Goal: Information Seeking & Learning: Understand process/instructions

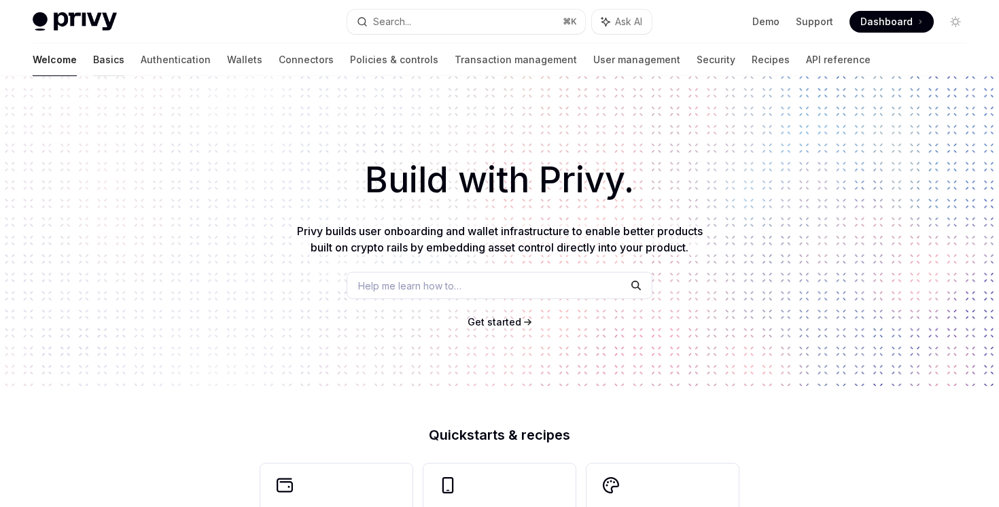
click at [93, 65] on link "Basics" at bounding box center [108, 59] width 31 height 33
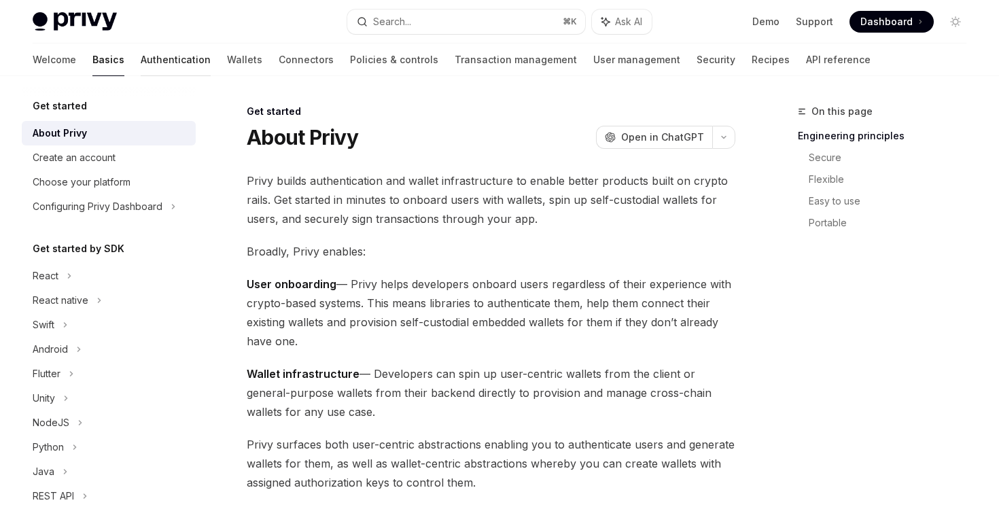
click at [141, 71] on link "Authentication" at bounding box center [176, 59] width 70 height 33
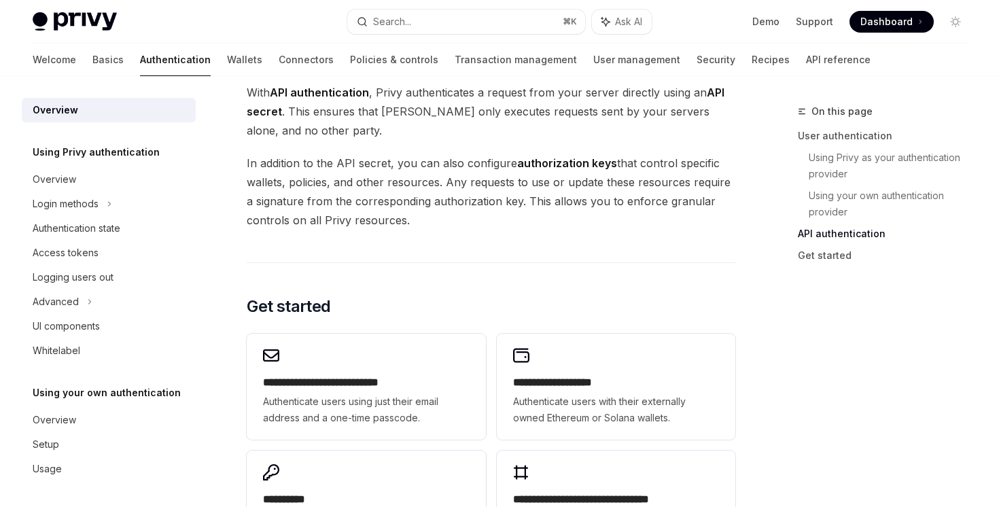
scroll to position [1146, 0]
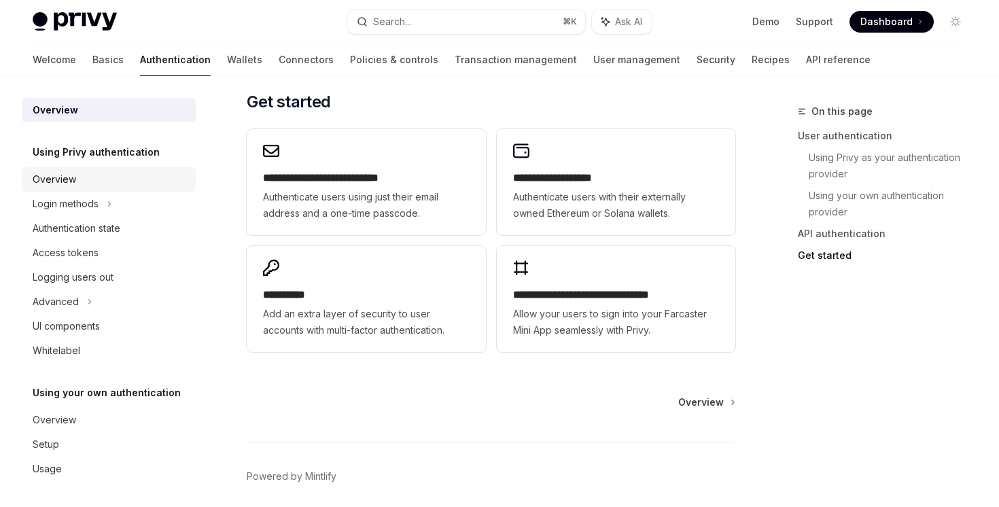
click at [117, 186] on div "Overview" at bounding box center [110, 179] width 155 height 16
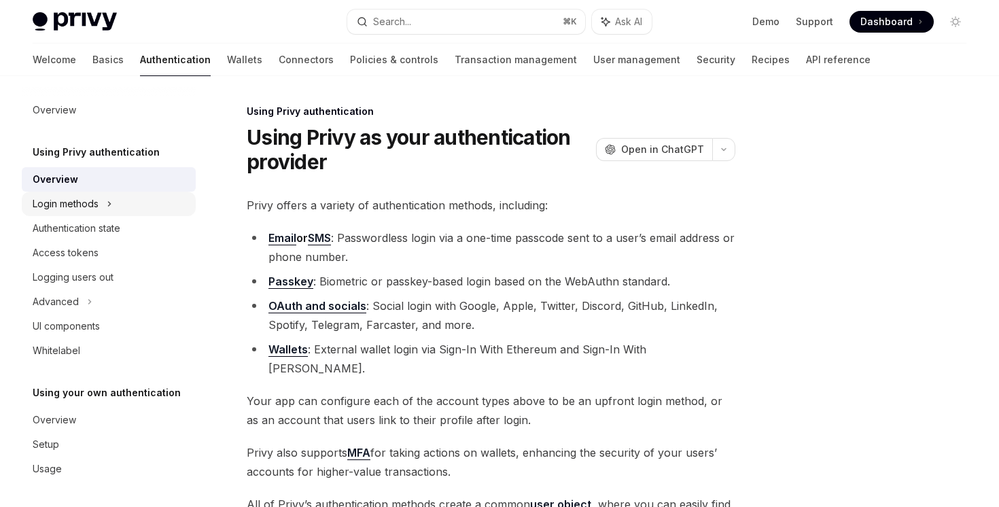
click at [106, 211] on div "Login methods" at bounding box center [109, 204] width 174 height 24
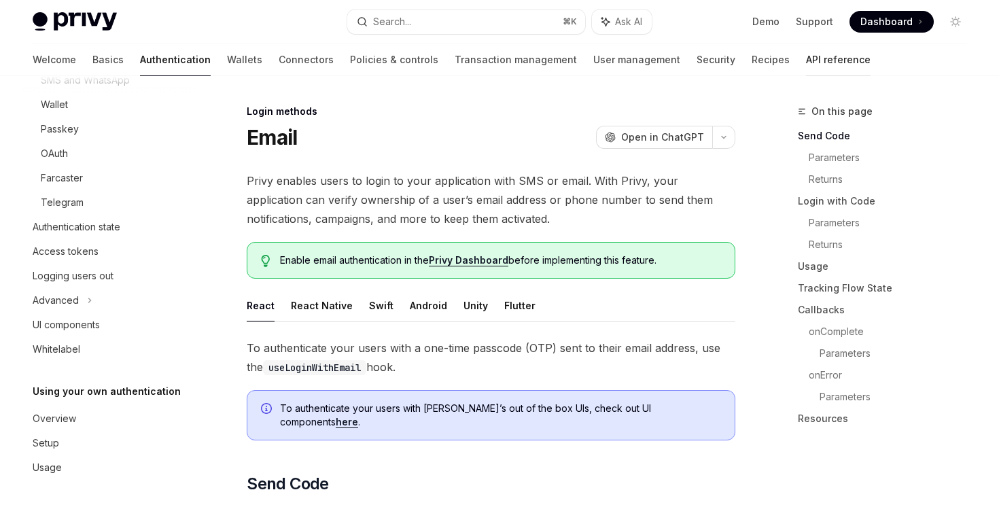
click at [806, 59] on link "API reference" at bounding box center [838, 59] width 65 height 33
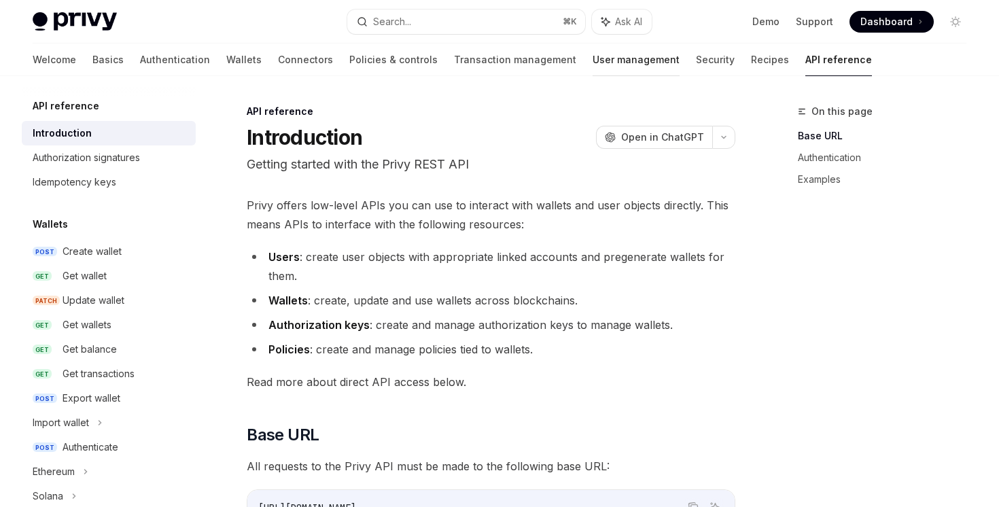
click at [592, 61] on link "User management" at bounding box center [635, 59] width 87 height 33
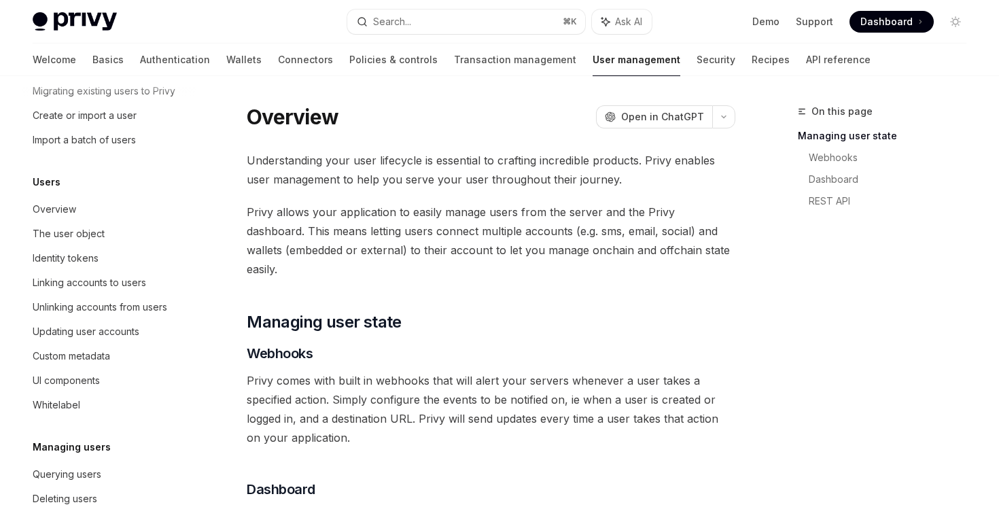
scroll to position [61, 0]
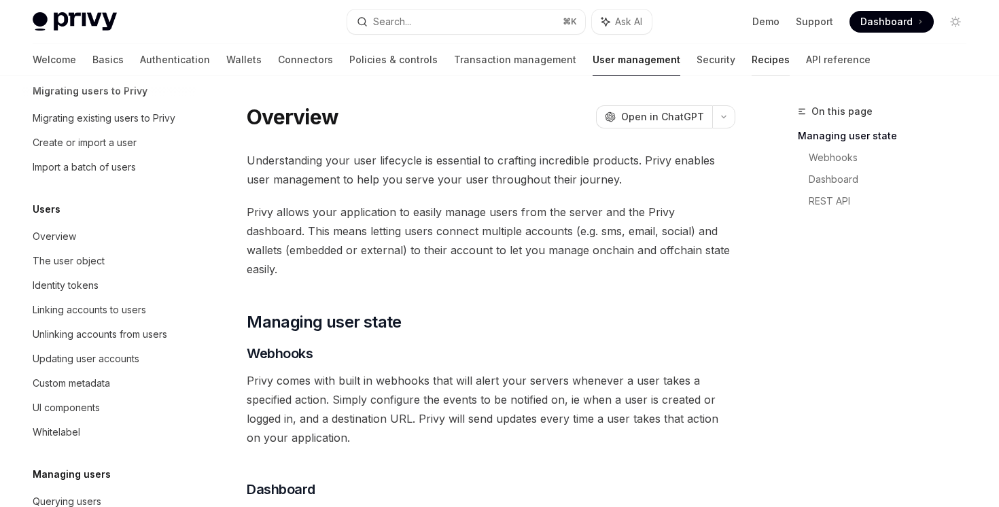
click at [751, 67] on link "Recipes" at bounding box center [770, 59] width 38 height 33
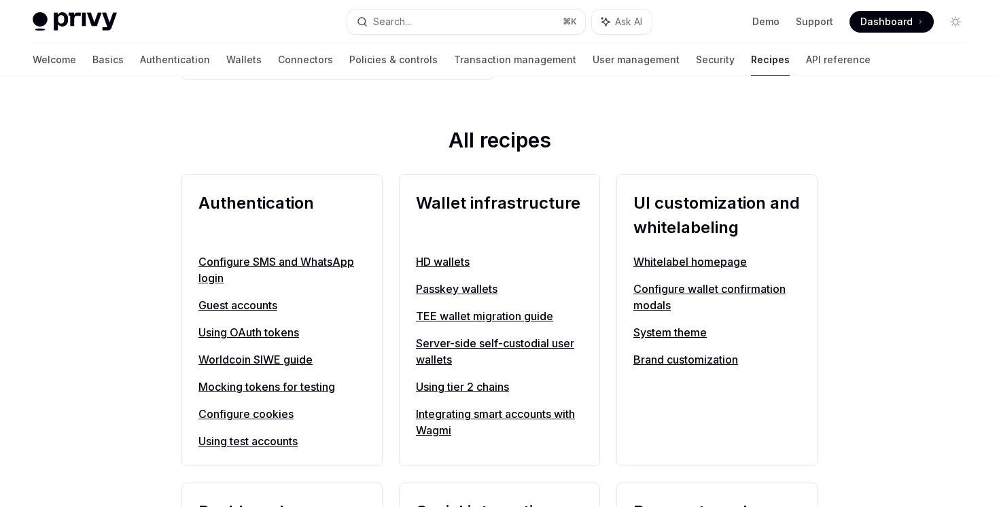
scroll to position [462, 0]
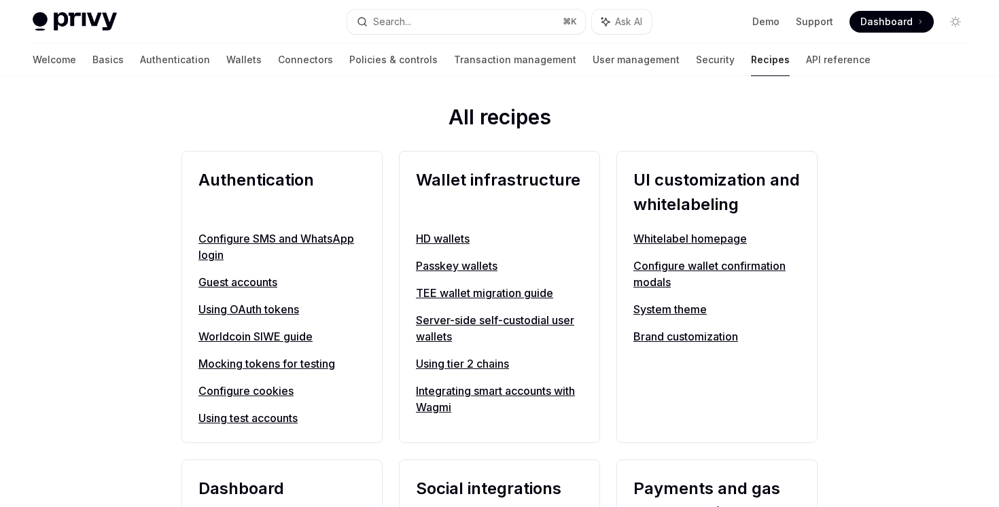
click at [268, 238] on link "Configure SMS and WhatsApp login" at bounding box center [281, 246] width 167 height 33
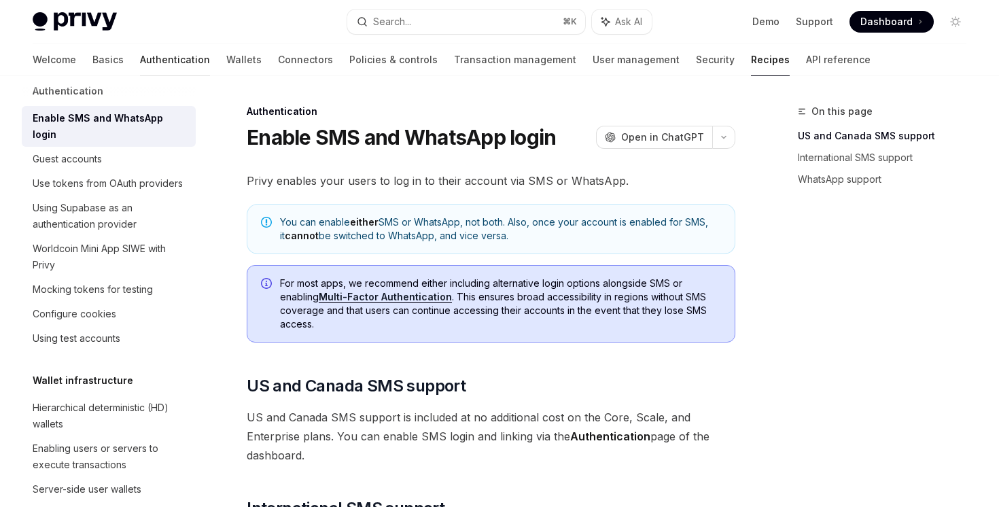
click at [140, 63] on link "Authentication" at bounding box center [175, 59] width 70 height 33
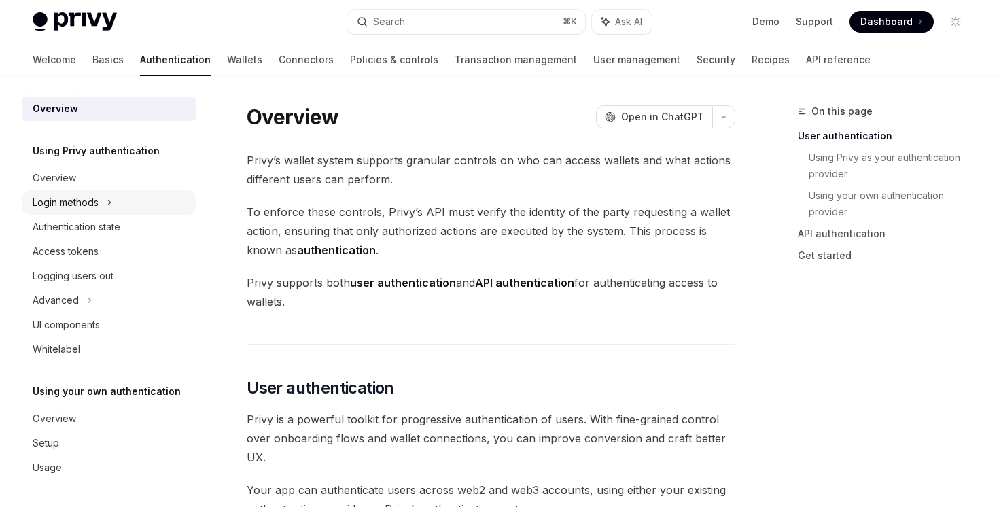
click at [109, 205] on icon at bounding box center [109, 202] width 5 height 16
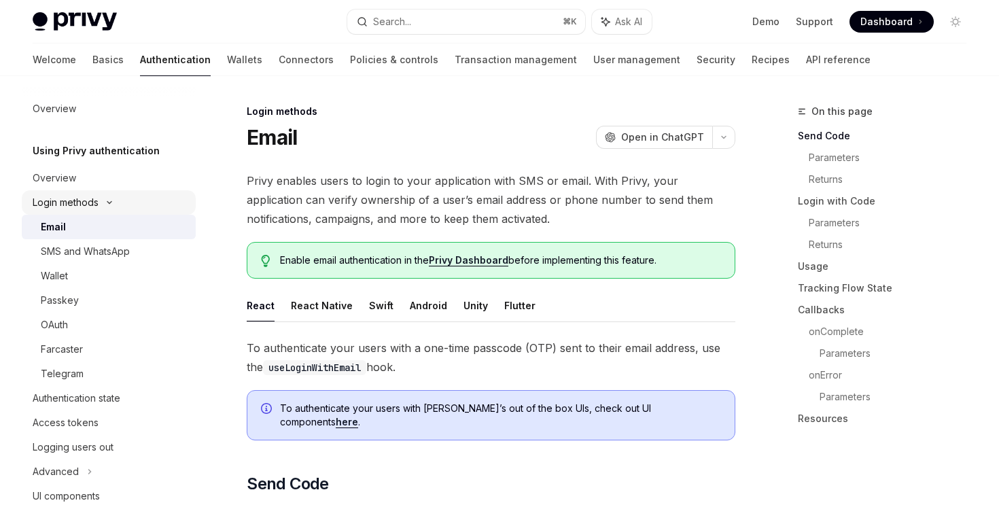
scroll to position [61, 0]
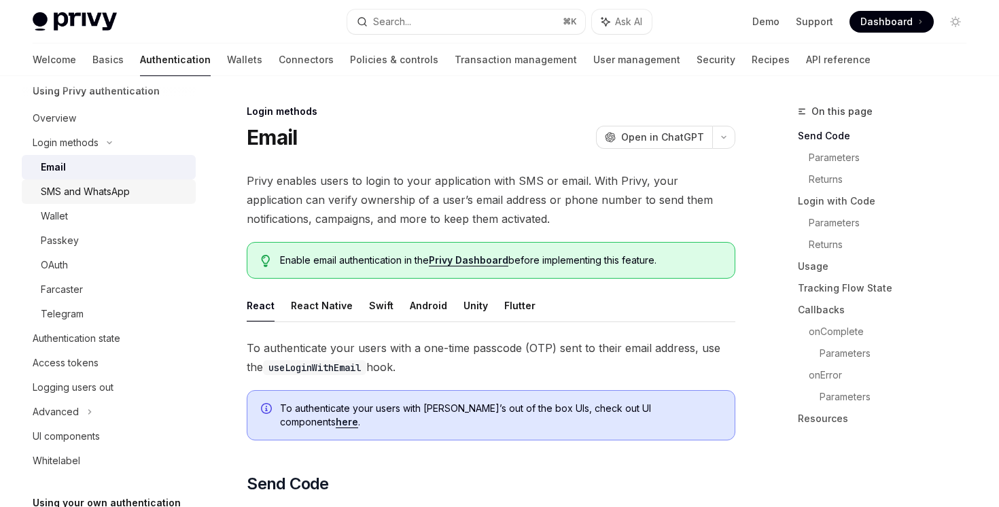
click at [112, 193] on div "SMS and WhatsApp" at bounding box center [85, 191] width 89 height 16
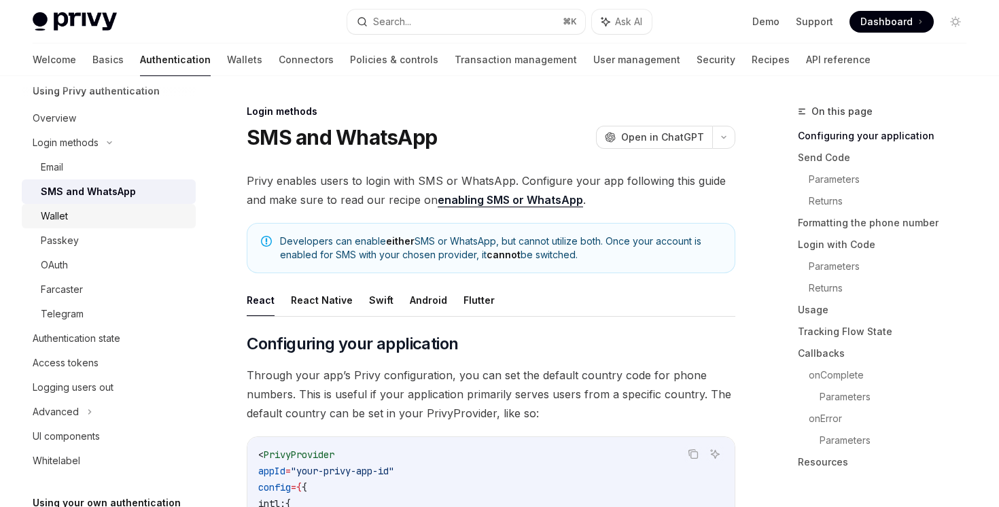
click at [115, 211] on div "Wallet" at bounding box center [114, 216] width 147 height 16
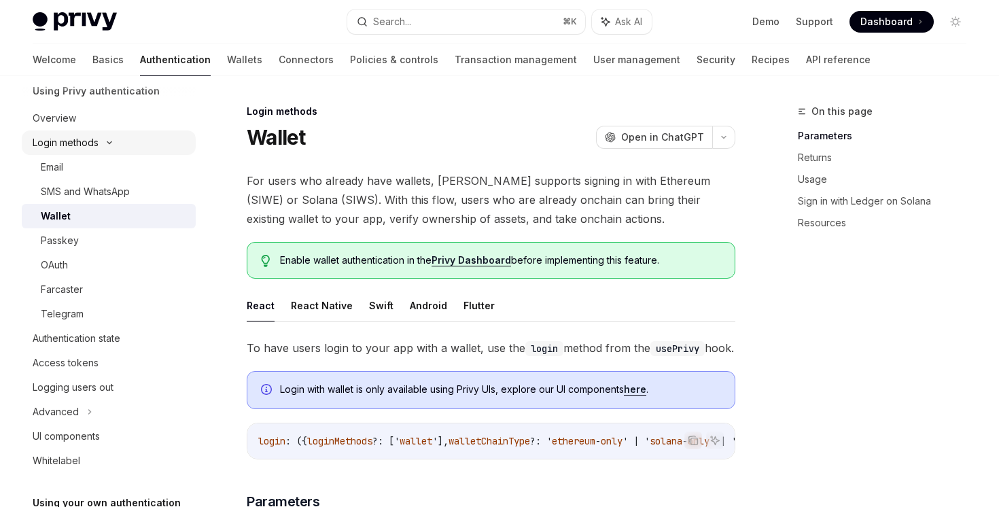
click at [109, 154] on div "Login methods" at bounding box center [109, 142] width 174 height 24
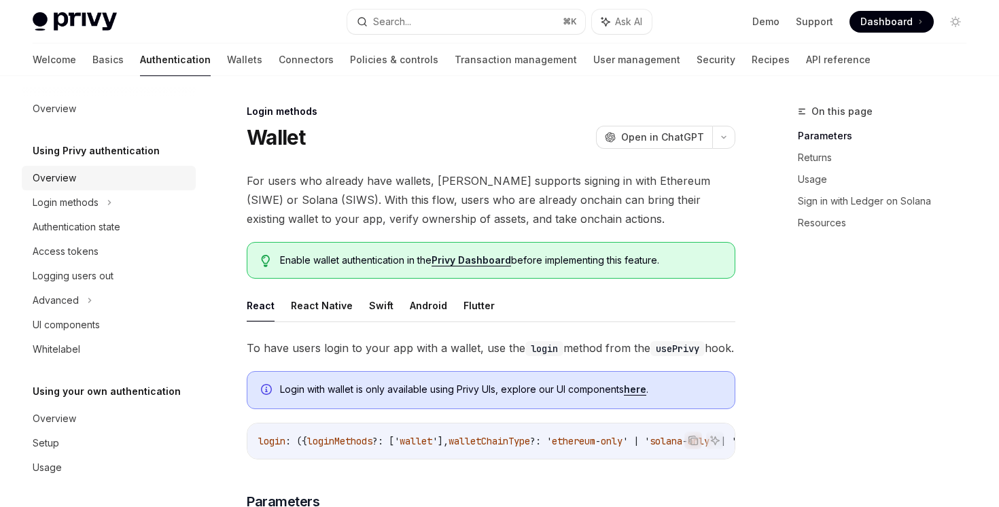
click at [96, 177] on div "Overview" at bounding box center [110, 178] width 155 height 16
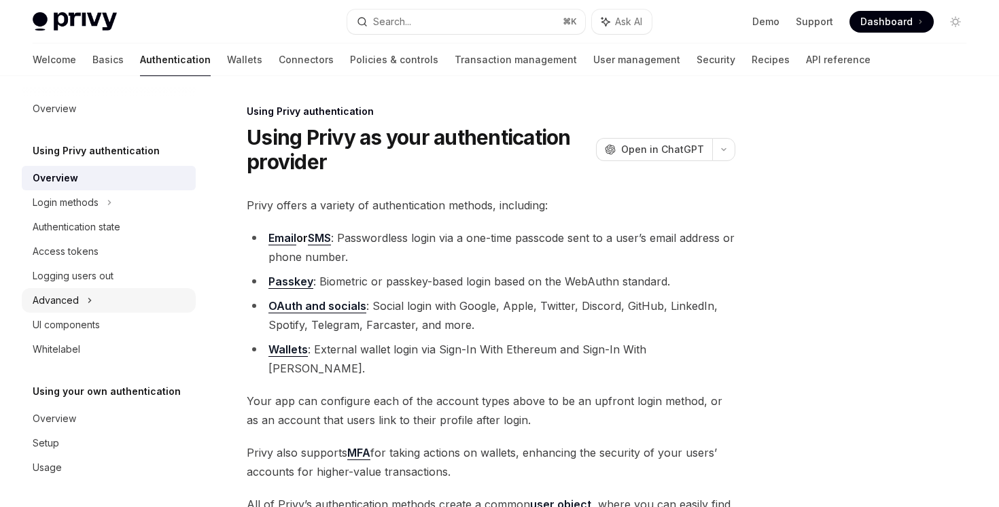
click at [90, 299] on icon at bounding box center [89, 300] width 5 height 16
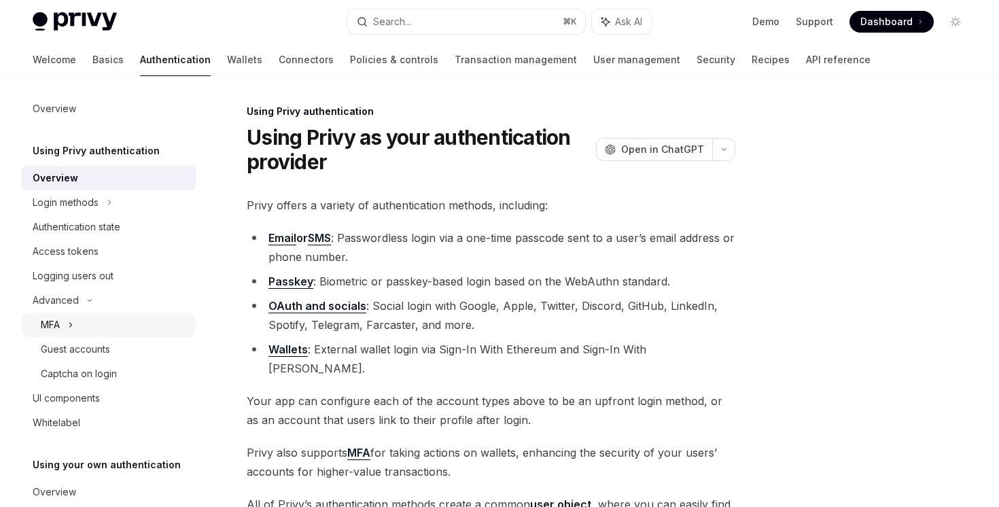
click at [75, 327] on div "MFA" at bounding box center [109, 324] width 174 height 24
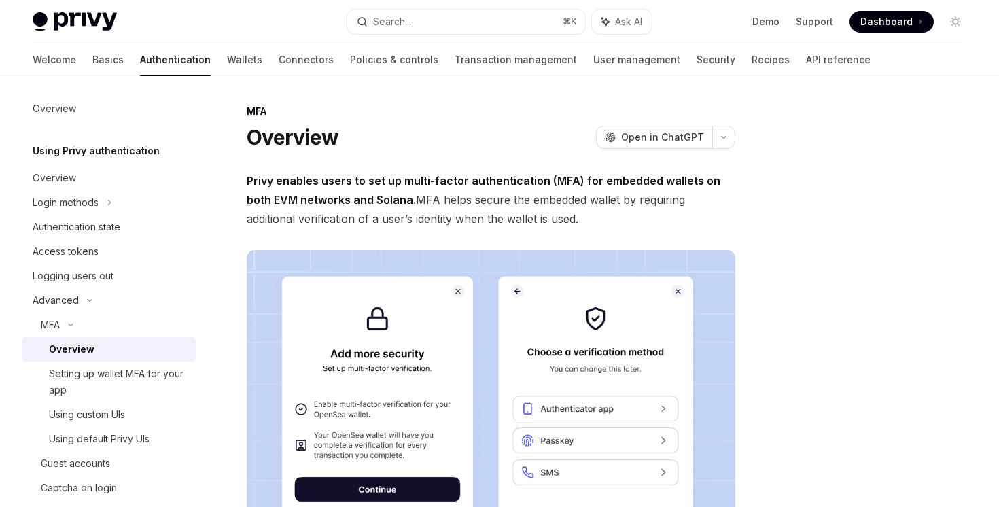
scroll to position [621, 0]
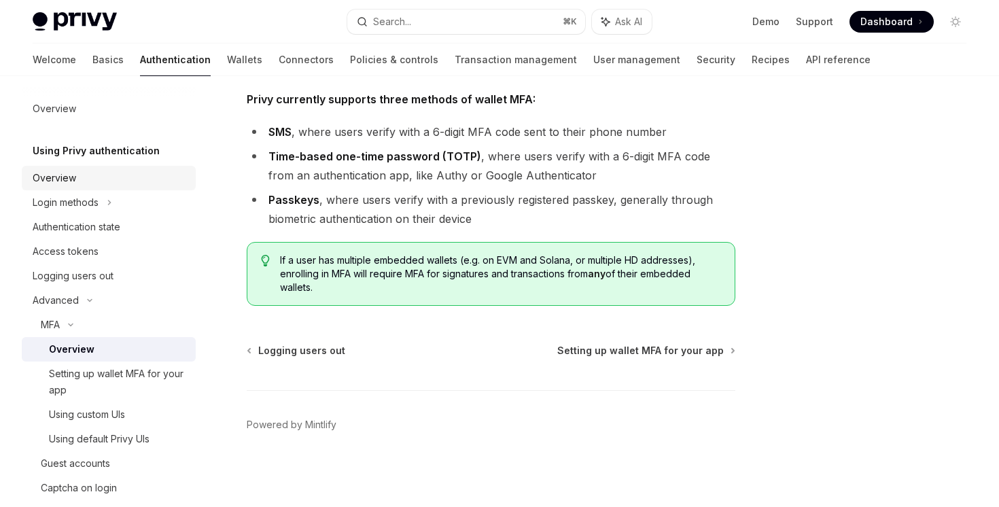
click at [94, 188] on link "Overview" at bounding box center [109, 178] width 174 height 24
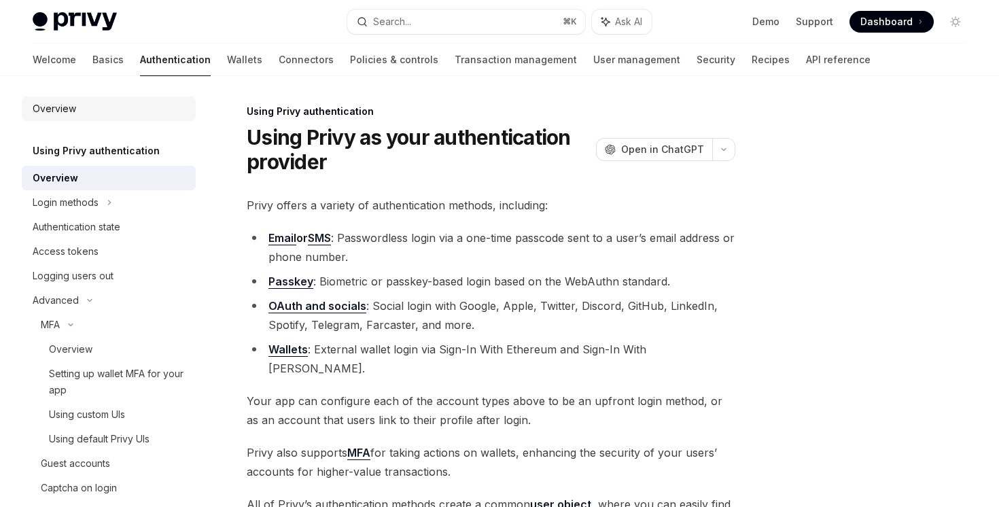
click at [50, 100] on link "Overview" at bounding box center [109, 108] width 174 height 24
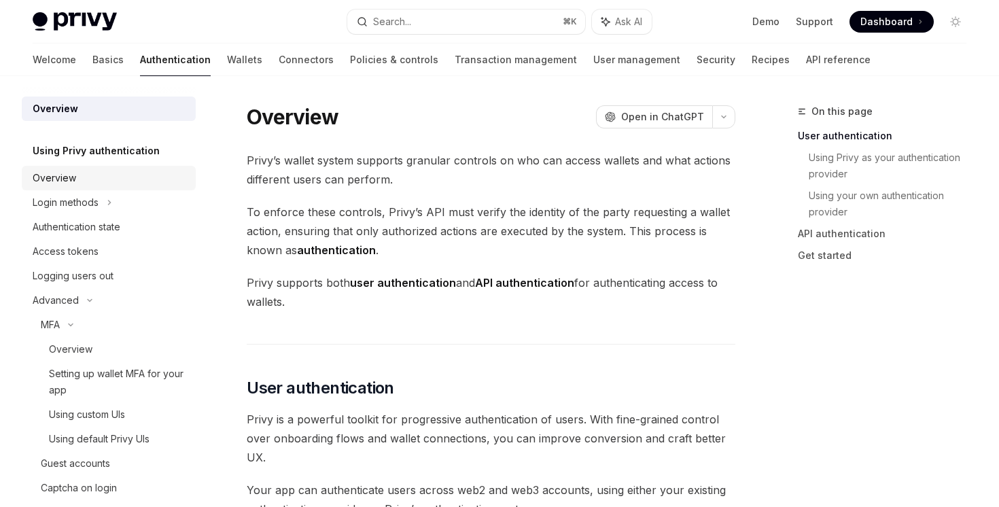
click at [74, 173] on div "Overview" at bounding box center [54, 178] width 43 height 16
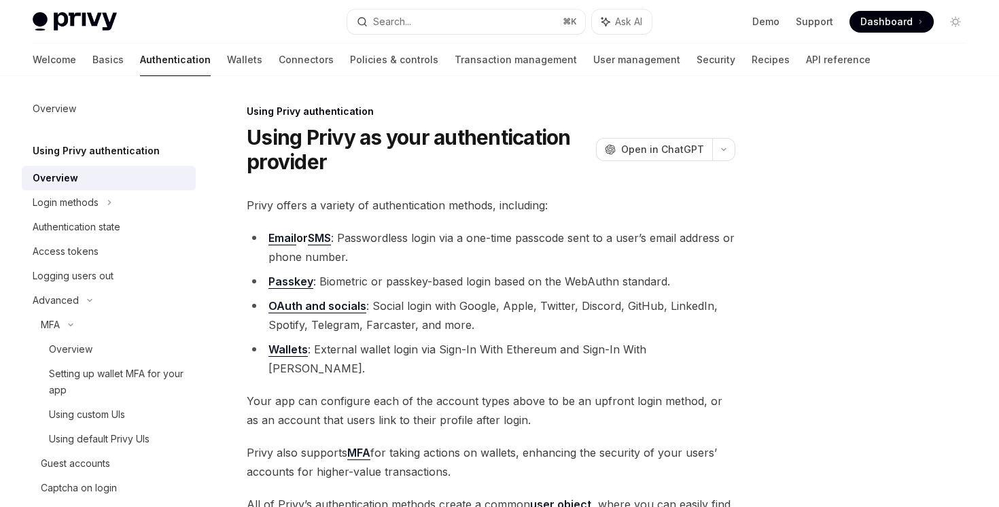
type textarea "*"
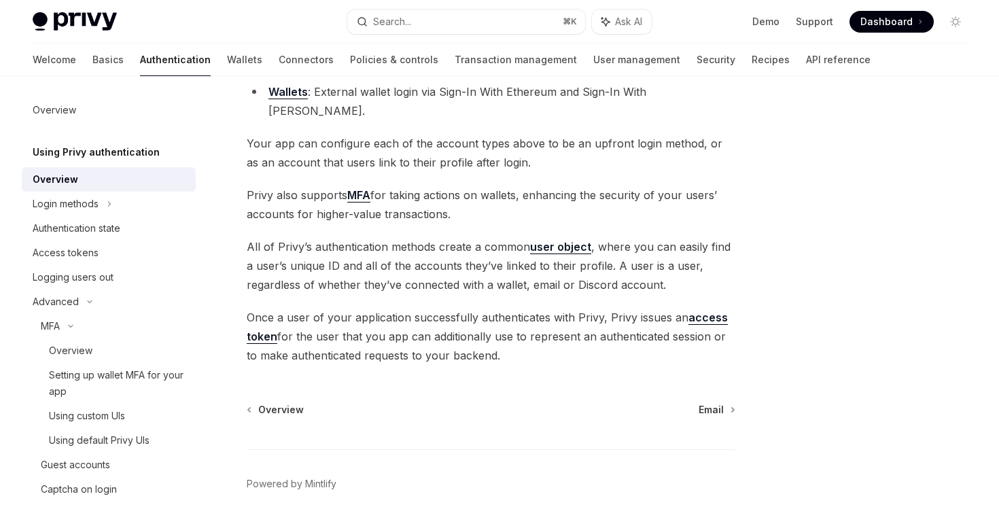
scroll to position [298, 0]
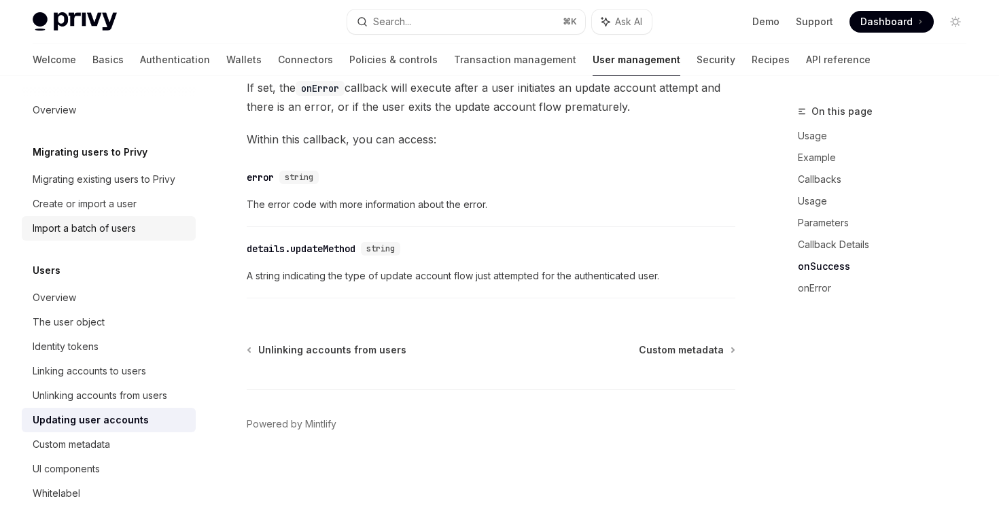
scroll to position [1516, 0]
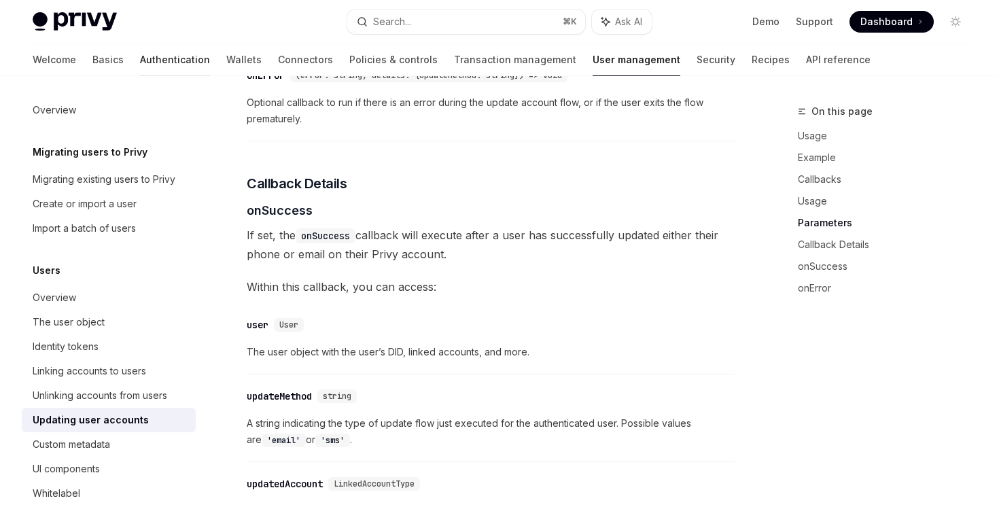
click at [140, 53] on link "Authentication" at bounding box center [175, 59] width 70 height 33
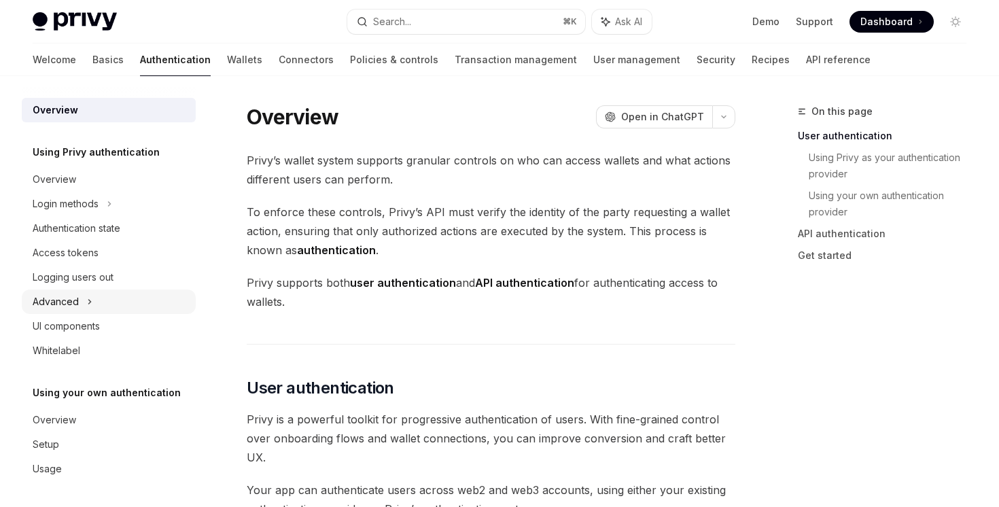
click at [77, 307] on div "Advanced" at bounding box center [56, 301] width 46 height 16
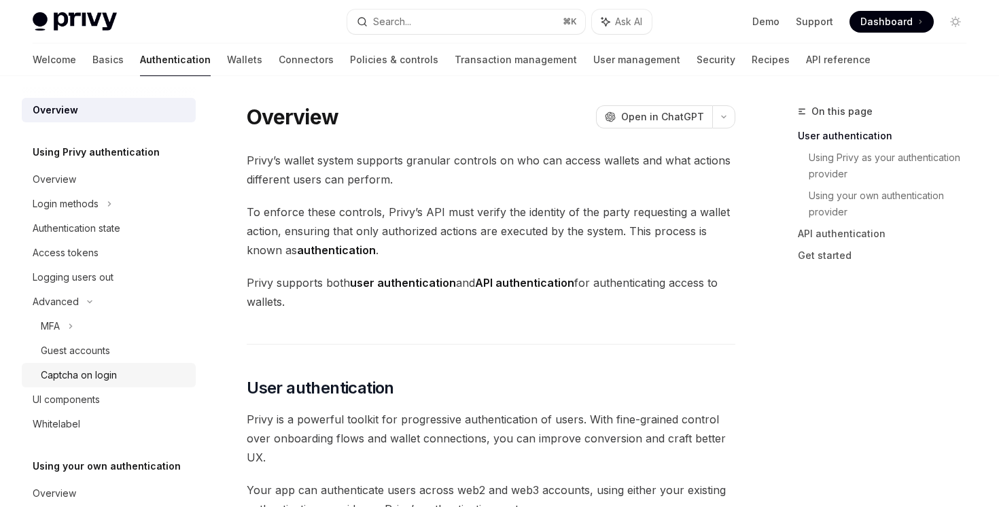
scroll to position [75, 0]
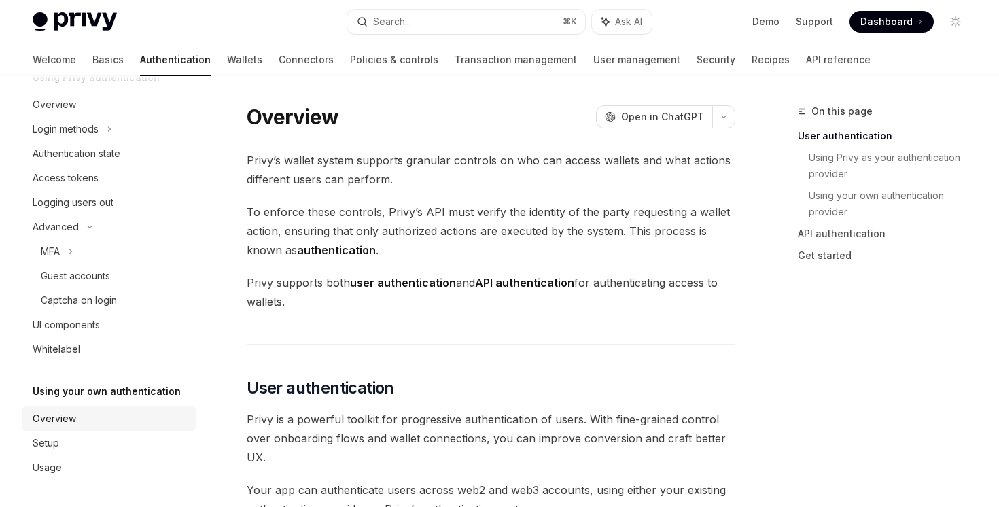
click at [116, 423] on div "Overview" at bounding box center [110, 418] width 155 height 16
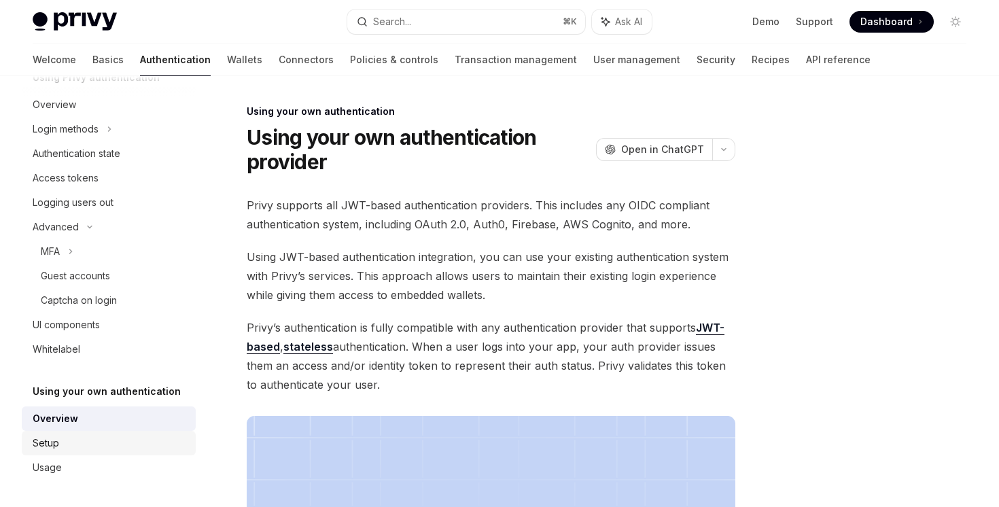
click at [124, 442] on div "Setup" at bounding box center [110, 443] width 155 height 16
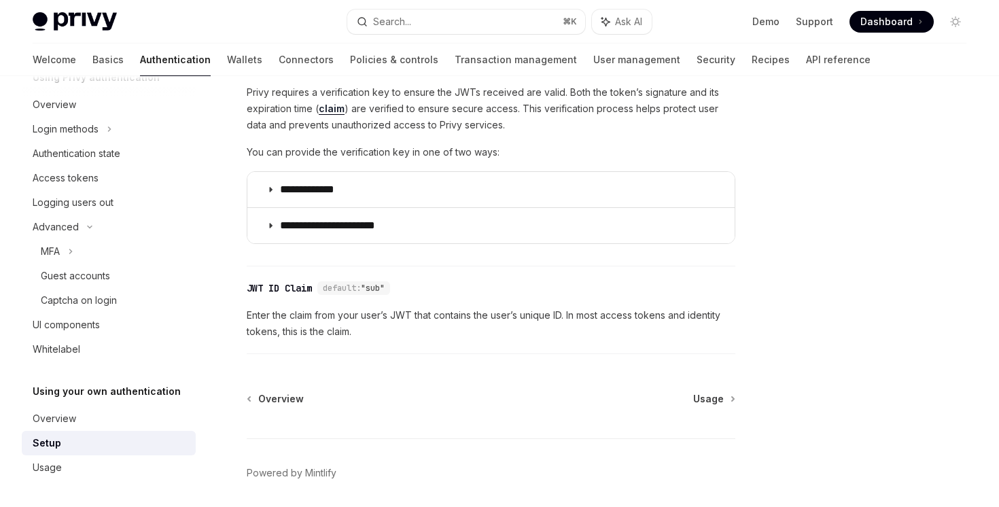
scroll to position [782, 0]
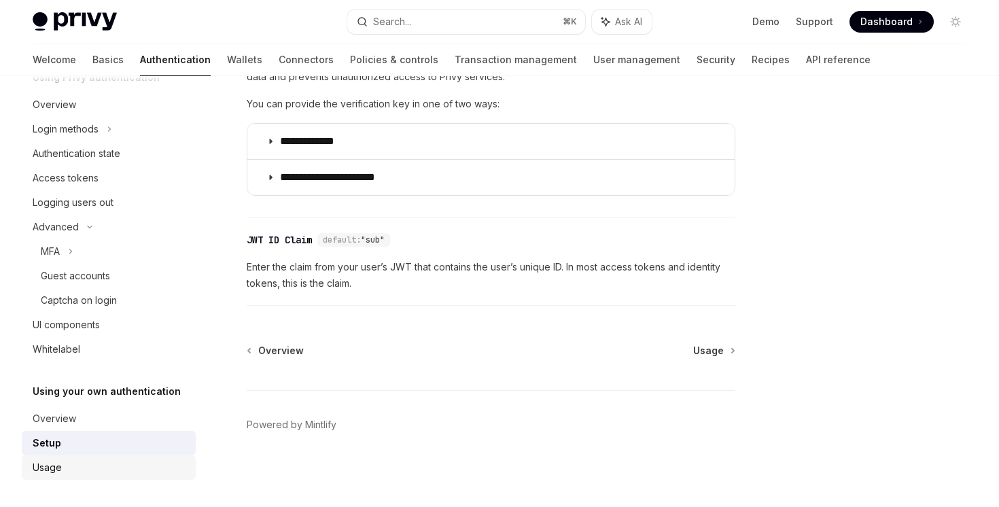
click at [118, 463] on div "Usage" at bounding box center [110, 467] width 155 height 16
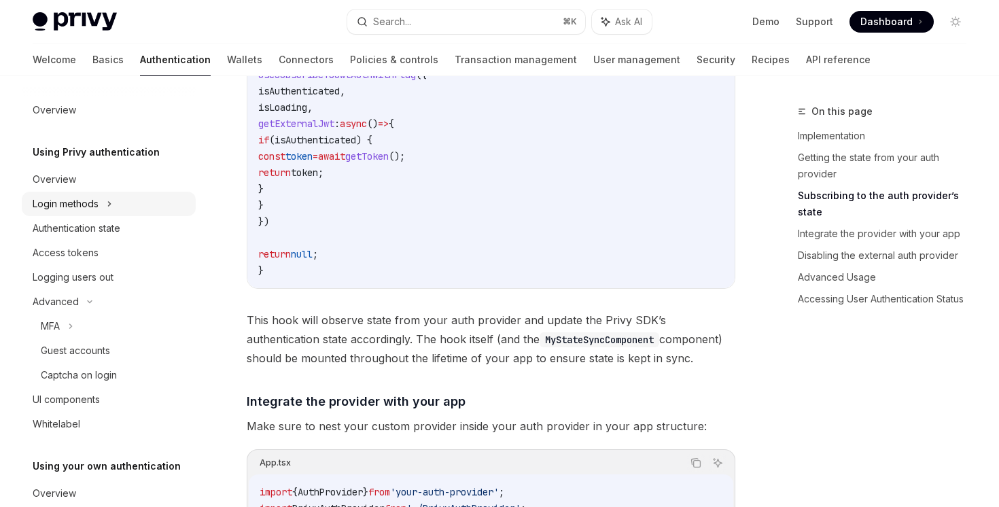
click at [127, 207] on div "Login methods" at bounding box center [109, 204] width 174 height 24
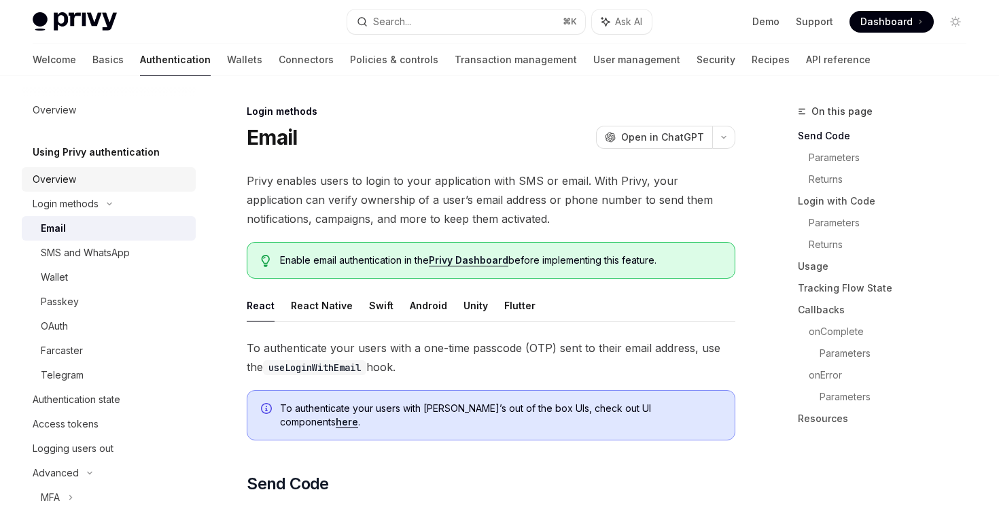
click at [66, 179] on div "Overview" at bounding box center [54, 179] width 43 height 16
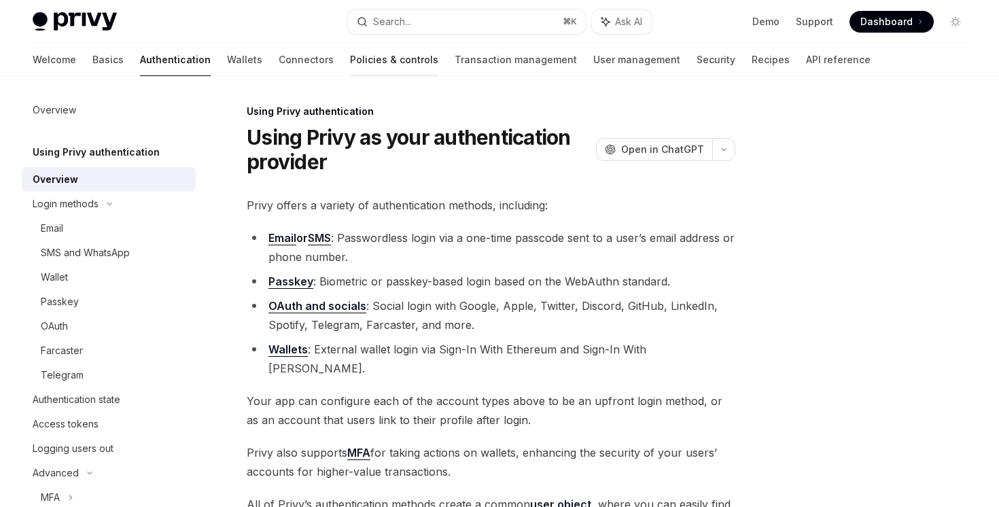
click at [350, 58] on link "Policies & controls" at bounding box center [394, 59] width 88 height 33
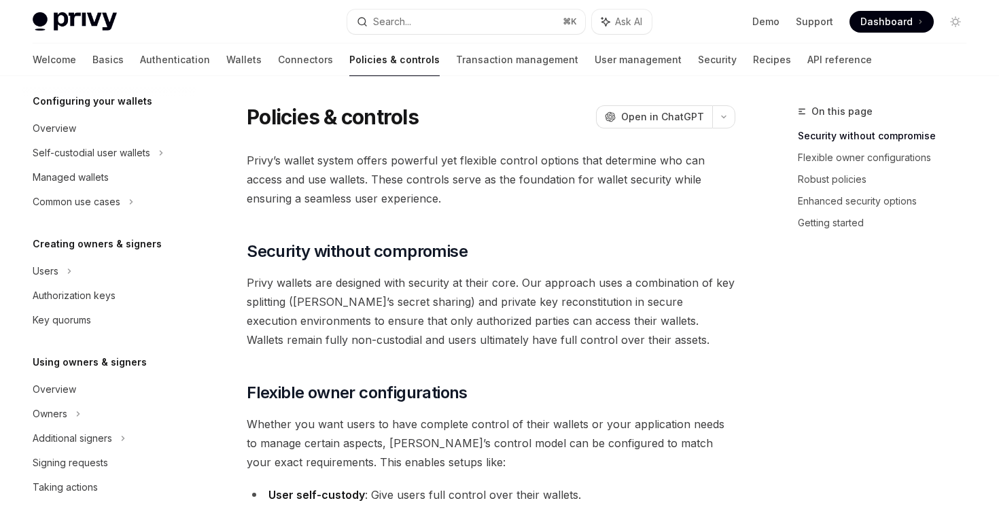
scroll to position [174, 0]
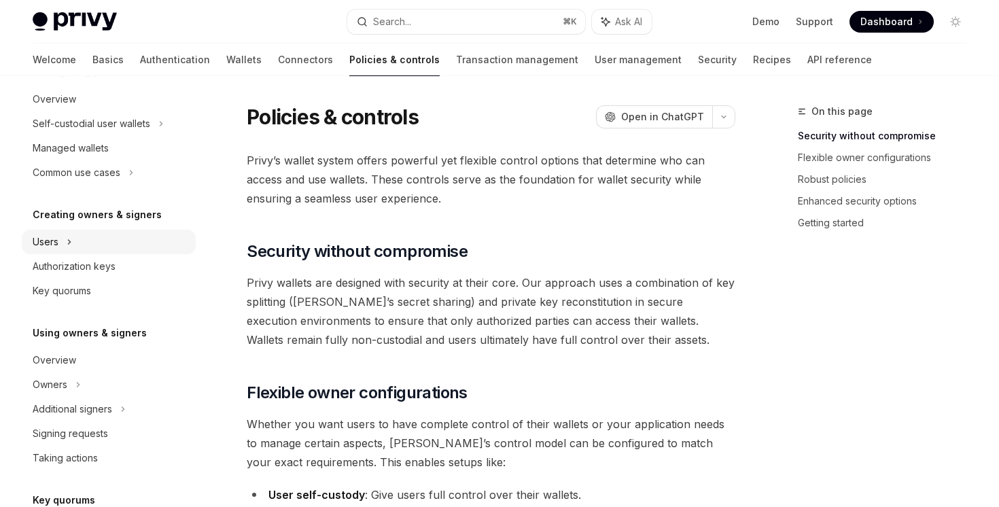
click at [76, 243] on div "Users" at bounding box center [109, 242] width 174 height 24
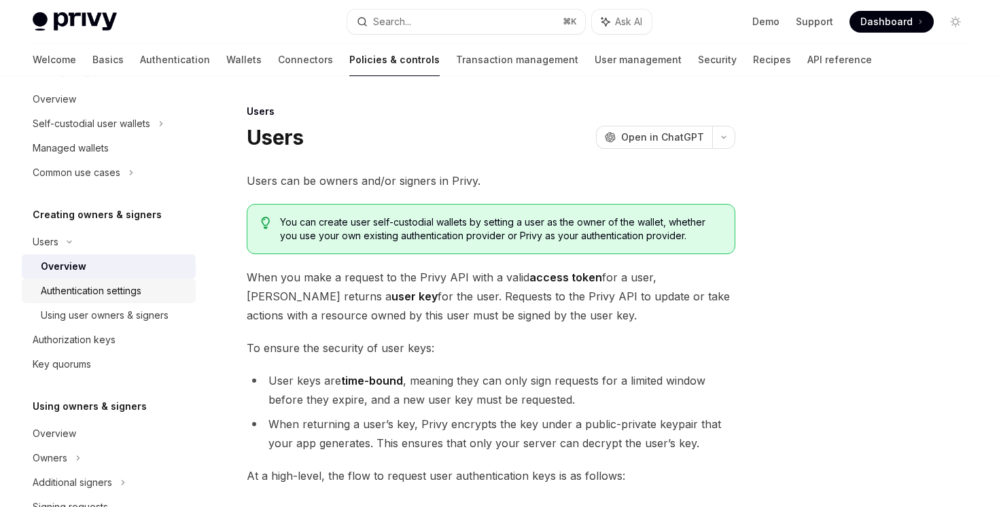
click at [112, 291] on div "Authentication settings" at bounding box center [91, 291] width 101 height 16
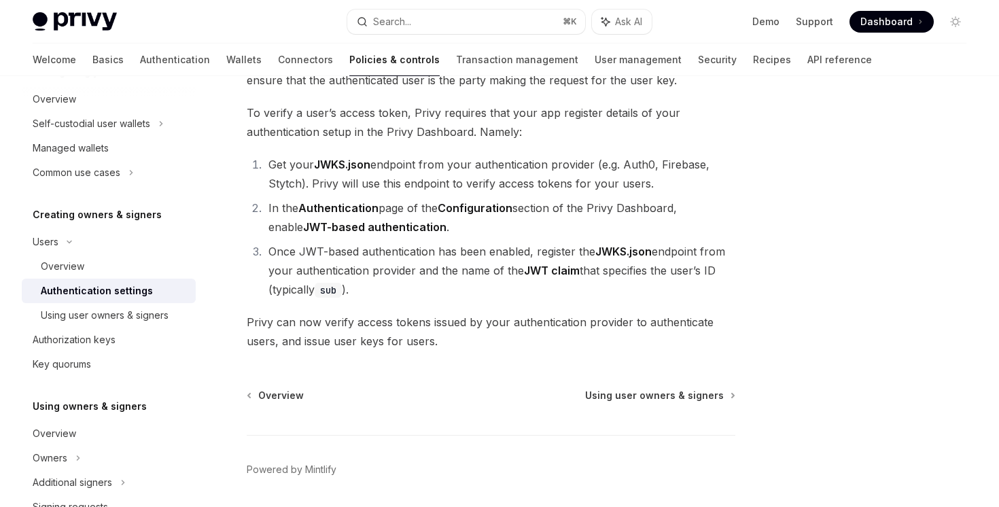
scroll to position [174, 0]
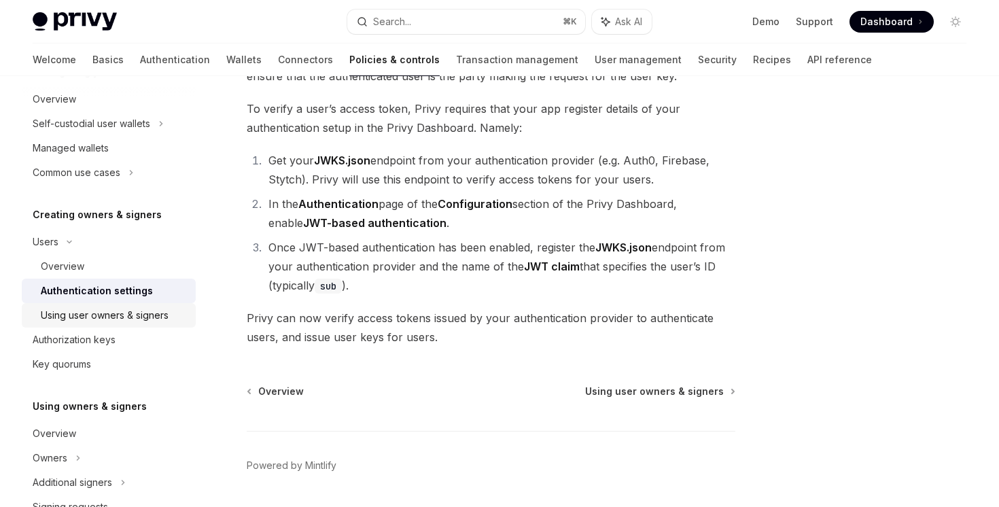
click at [115, 322] on div "Using user owners & signers" at bounding box center [105, 315] width 128 height 16
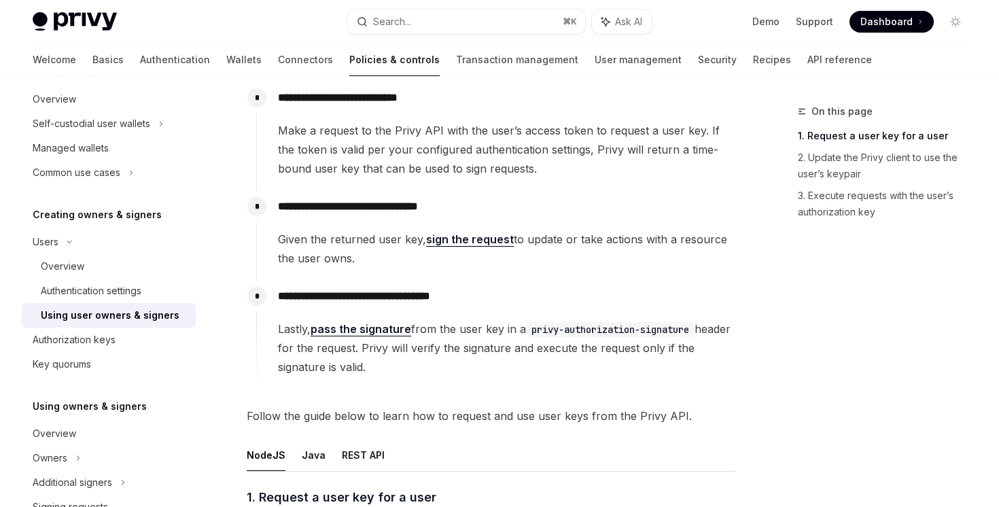
scroll to position [404, 0]
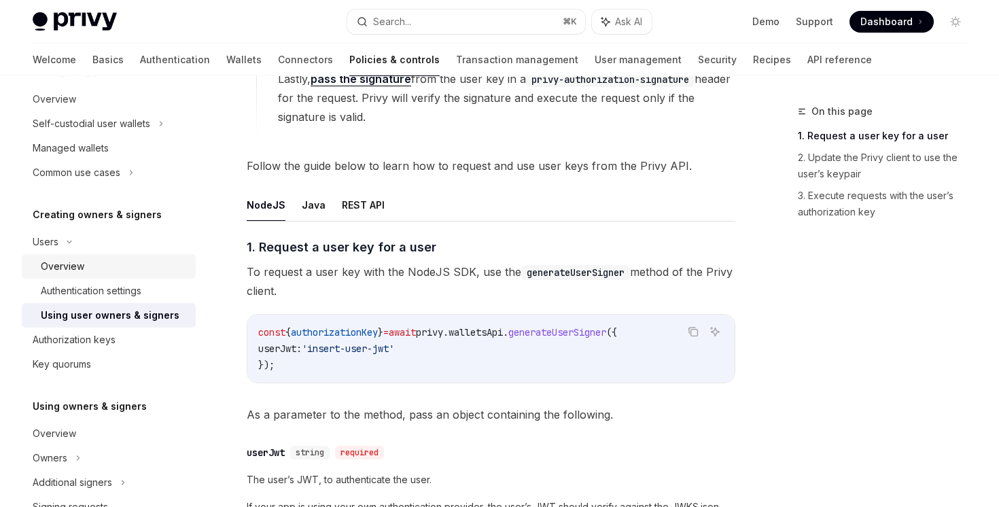
click at [96, 265] on div "Overview" at bounding box center [114, 266] width 147 height 16
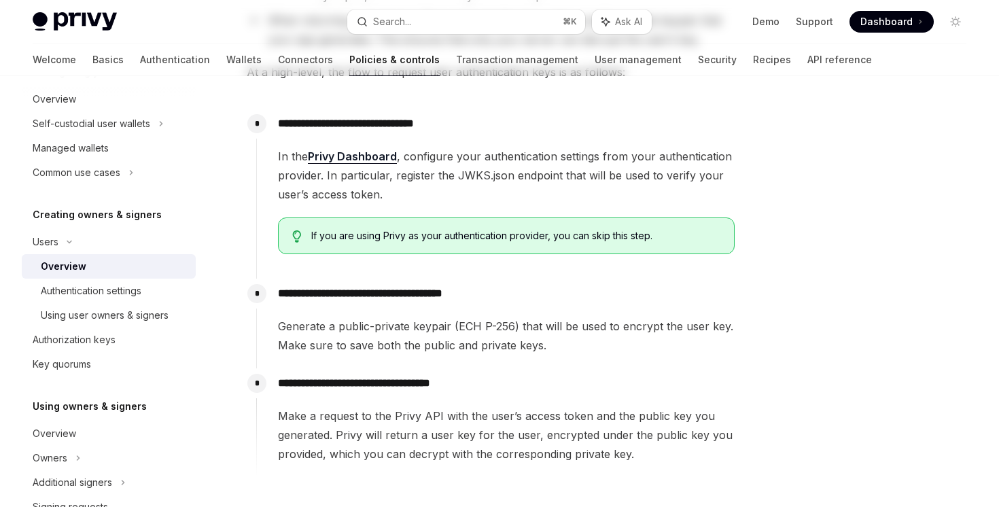
type textarea "*"
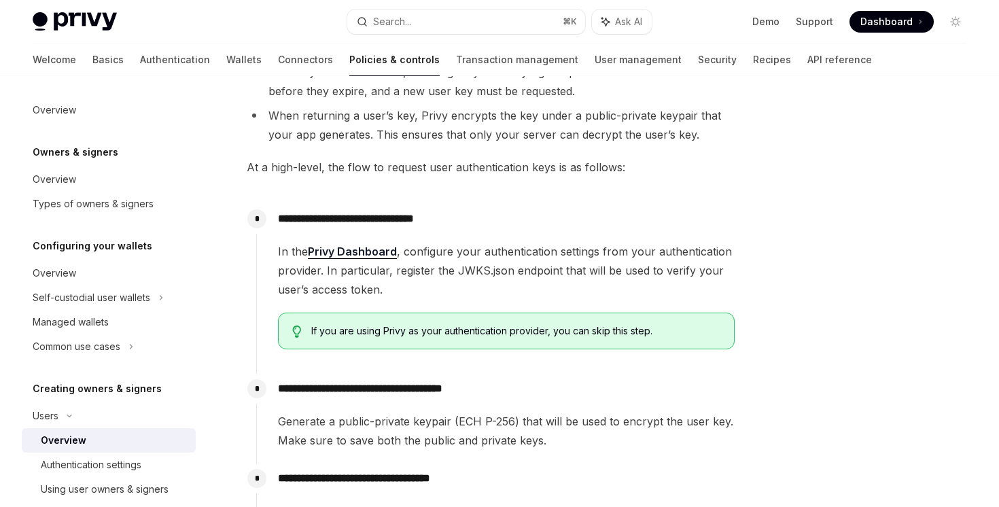
scroll to position [249, 0]
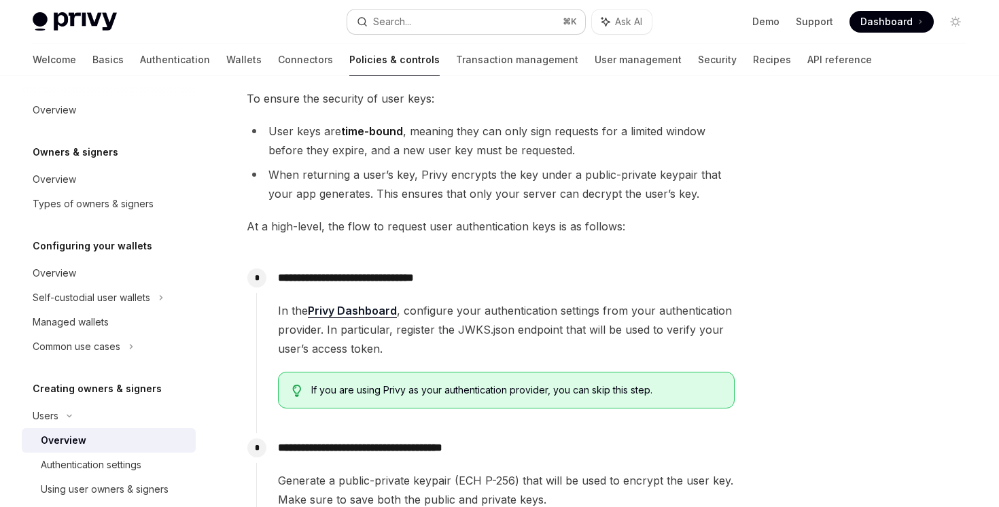
click at [433, 29] on button "Search... ⌘ K" at bounding box center [465, 22] width 237 height 24
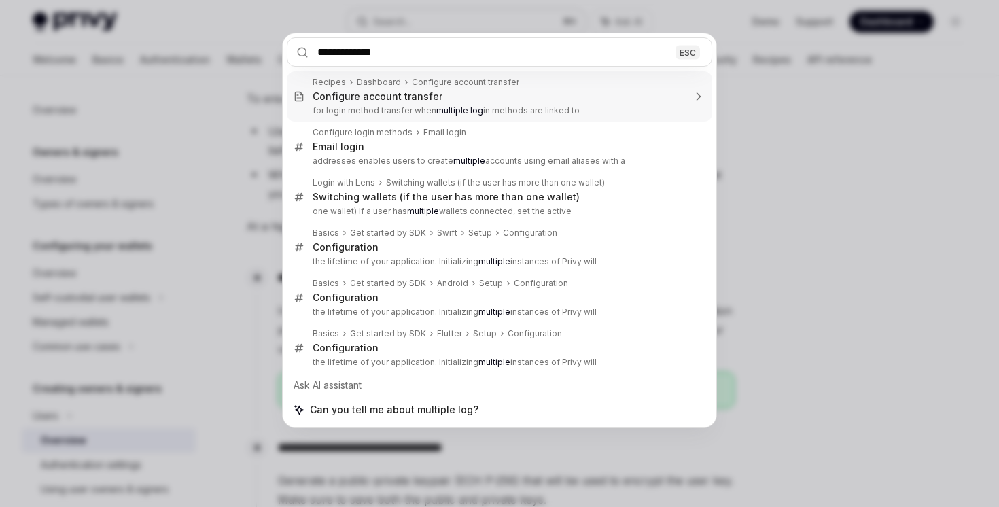
type input "**********"
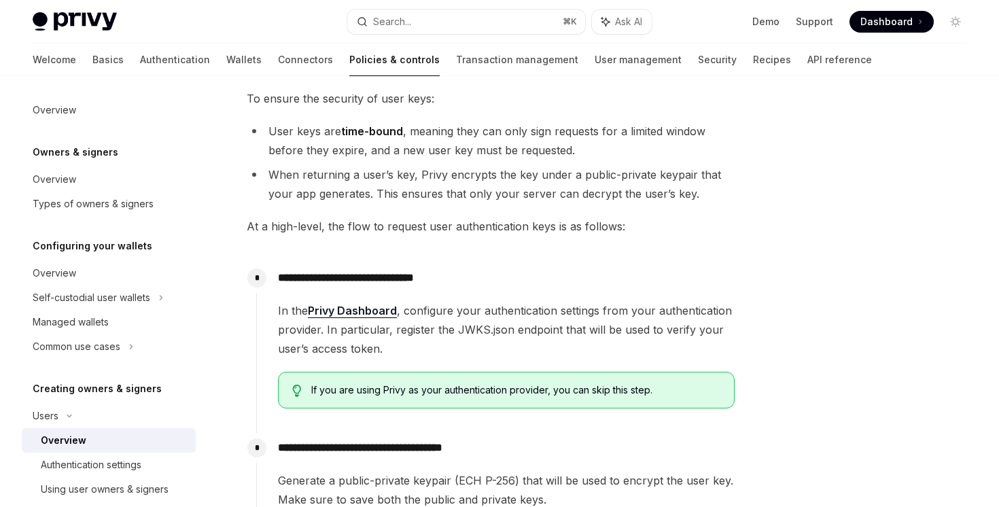
type textarea "*"
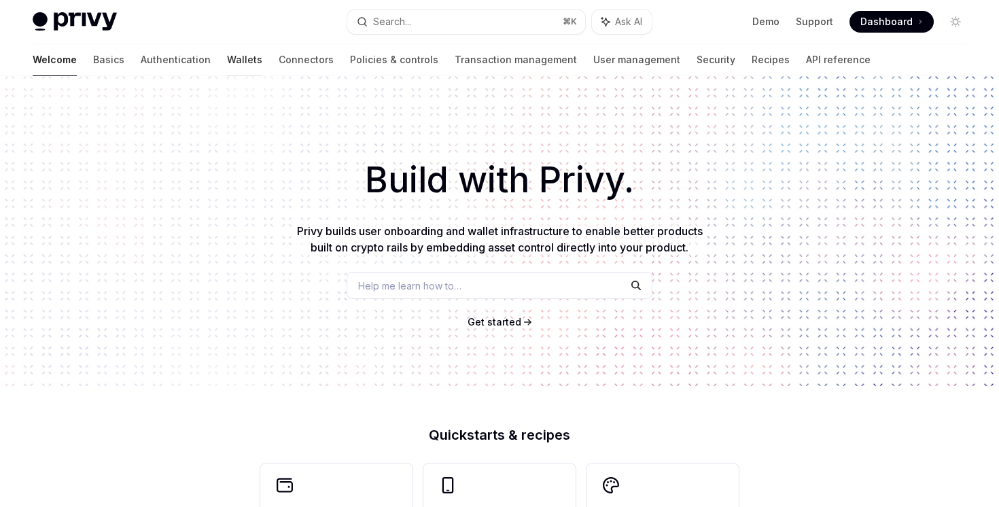
click at [227, 57] on link "Wallets" at bounding box center [244, 59] width 35 height 33
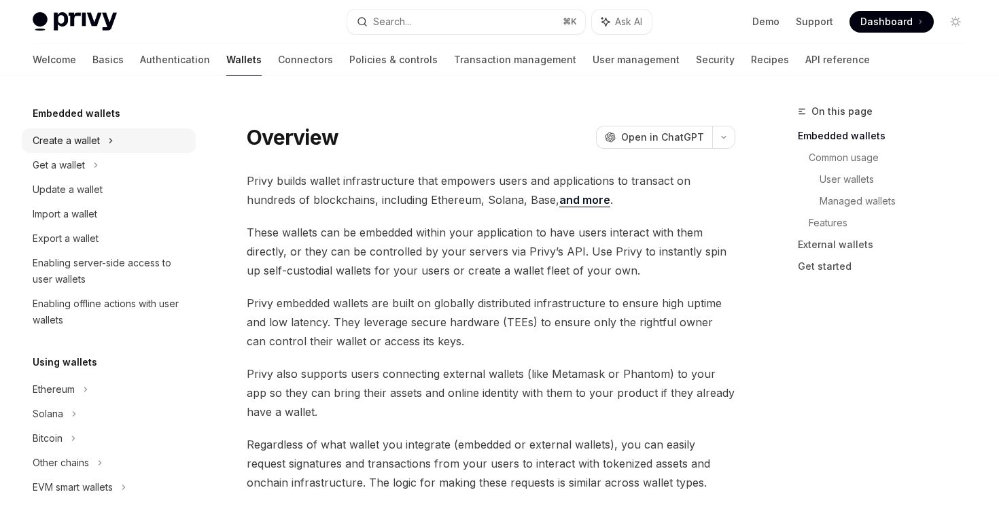
scroll to position [93, 0]
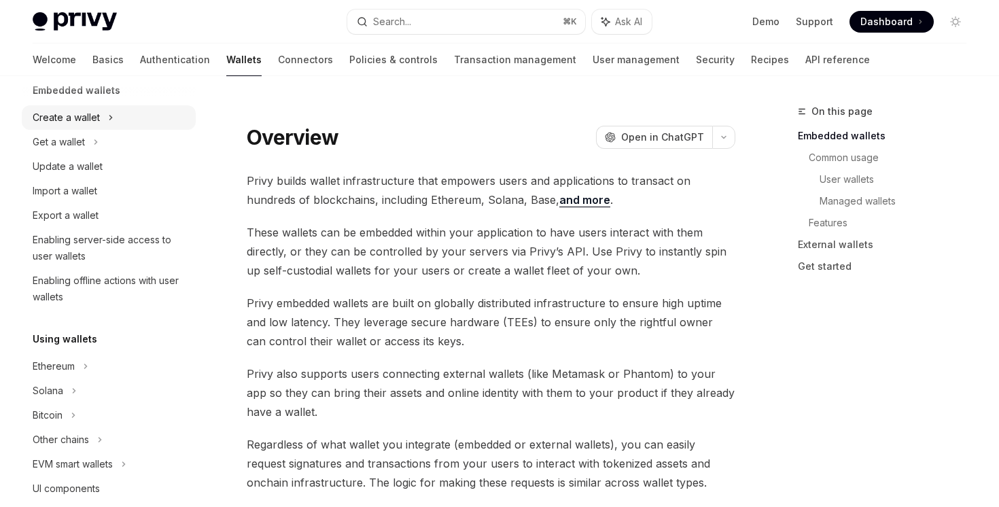
click at [121, 203] on link "Export a wallet" at bounding box center [109, 215] width 174 height 24
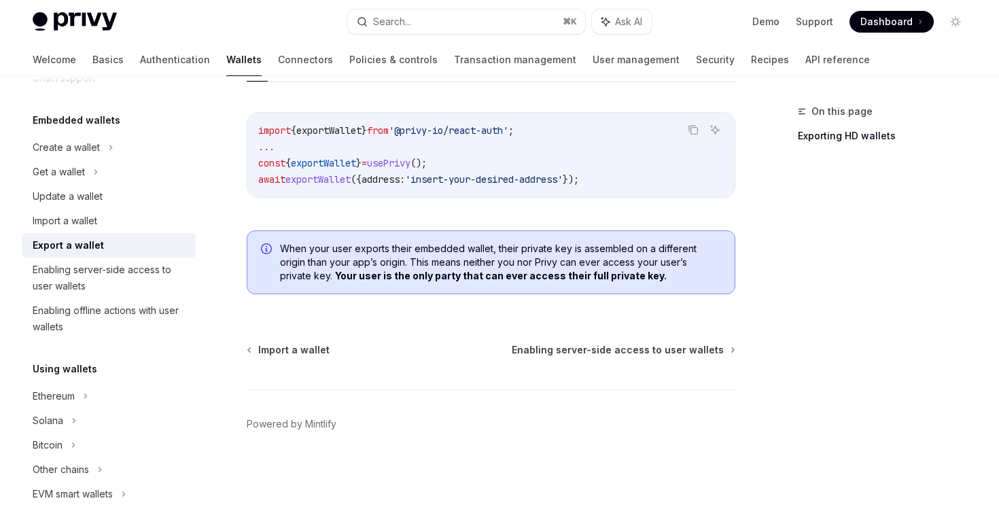
scroll to position [144, 0]
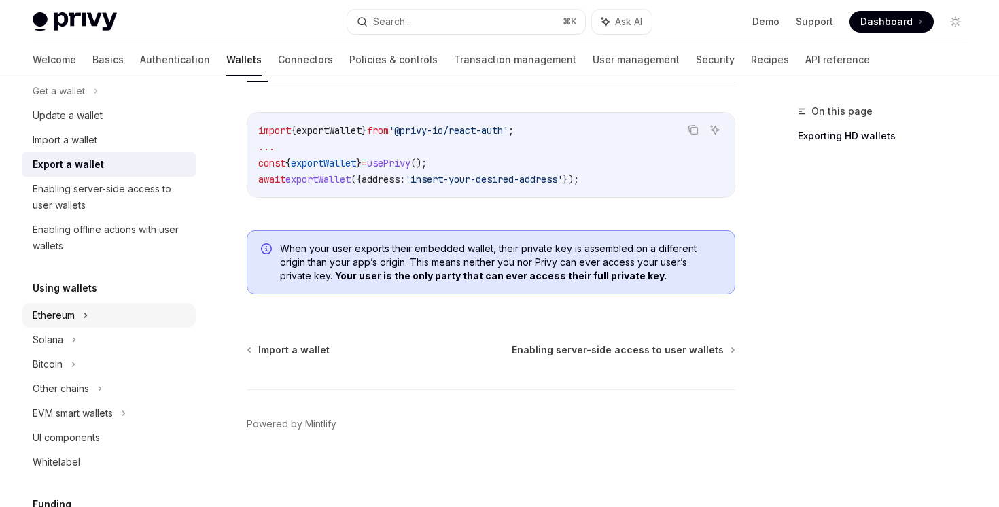
click at [96, 79] on div "Ethereum" at bounding box center [109, 66] width 174 height 24
type textarea "*"
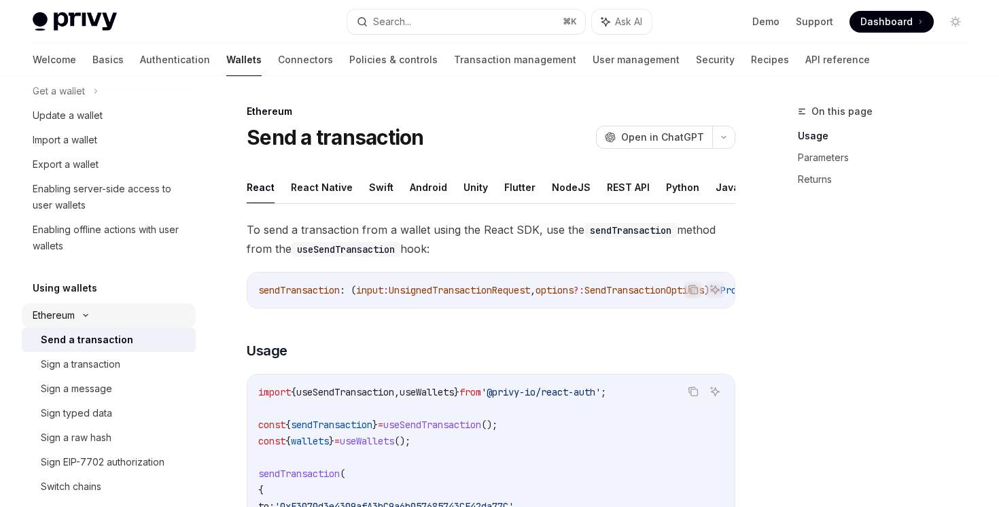
click at [96, 79] on div "Ethereum" at bounding box center [109, 66] width 174 height 24
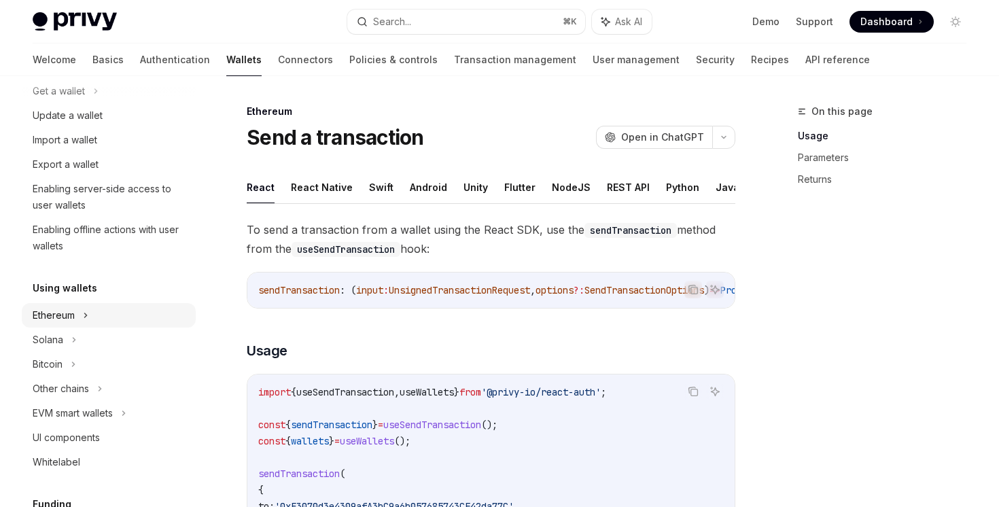
click at [96, 79] on div "Ethereum" at bounding box center [109, 66] width 174 height 24
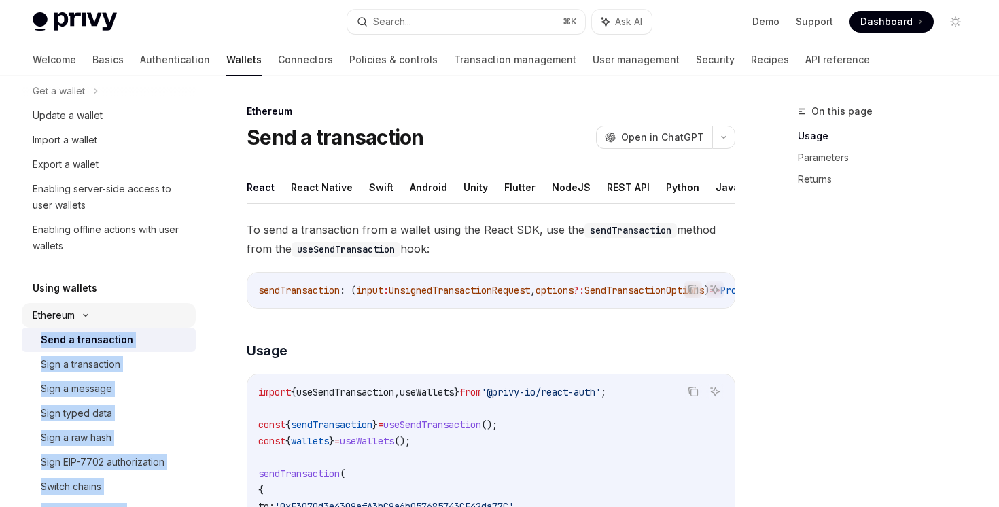
scroll to position [257, 0]
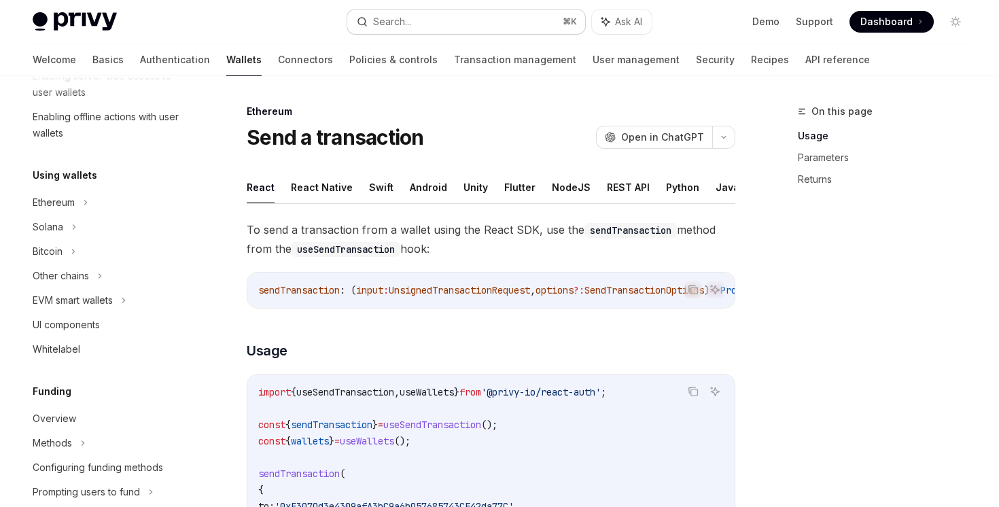
click at [434, 23] on button "Search... ⌘ K" at bounding box center [465, 22] width 237 height 24
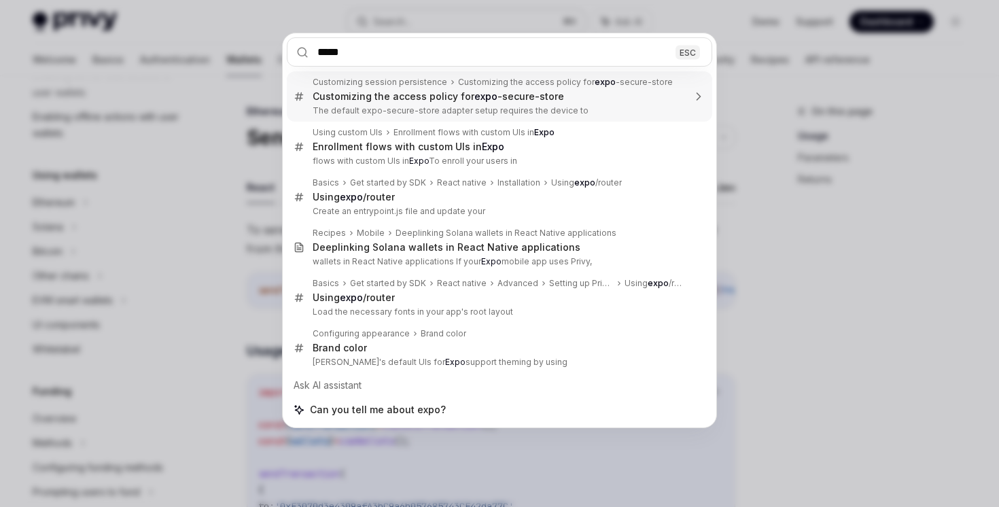
type input "******"
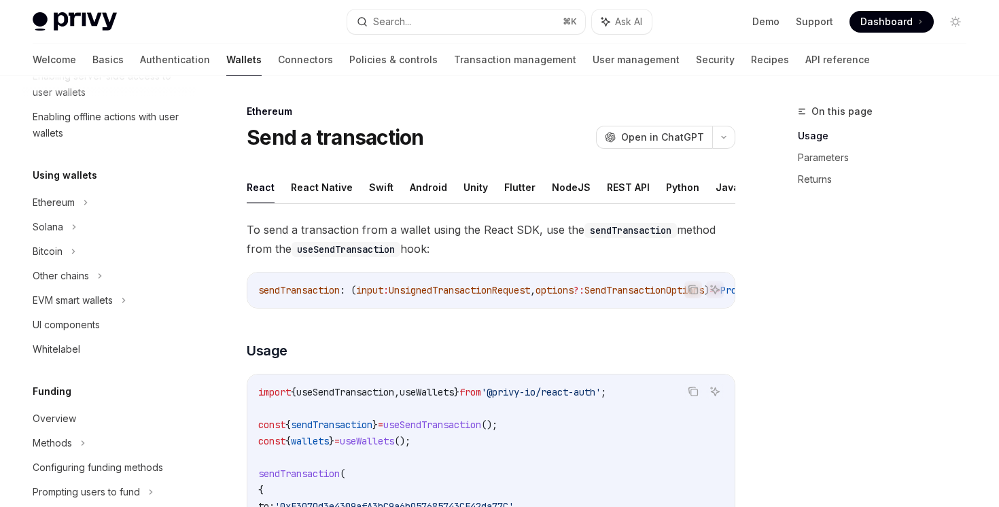
type textarea "*"
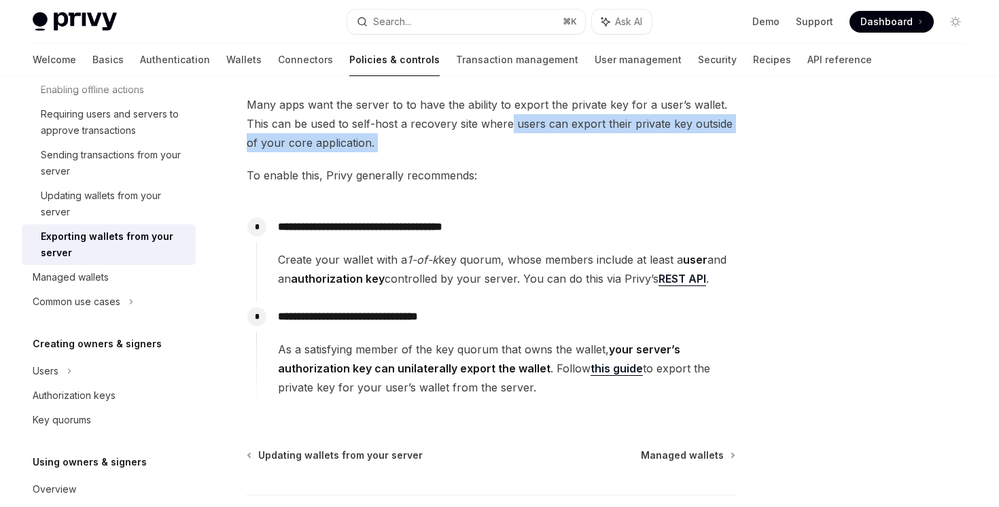
drag, startPoint x: 508, startPoint y: 124, endPoint x: 505, endPoint y: 165, distance: 40.9
click at [505, 165] on div "**********" at bounding box center [491, 252] width 488 height 315
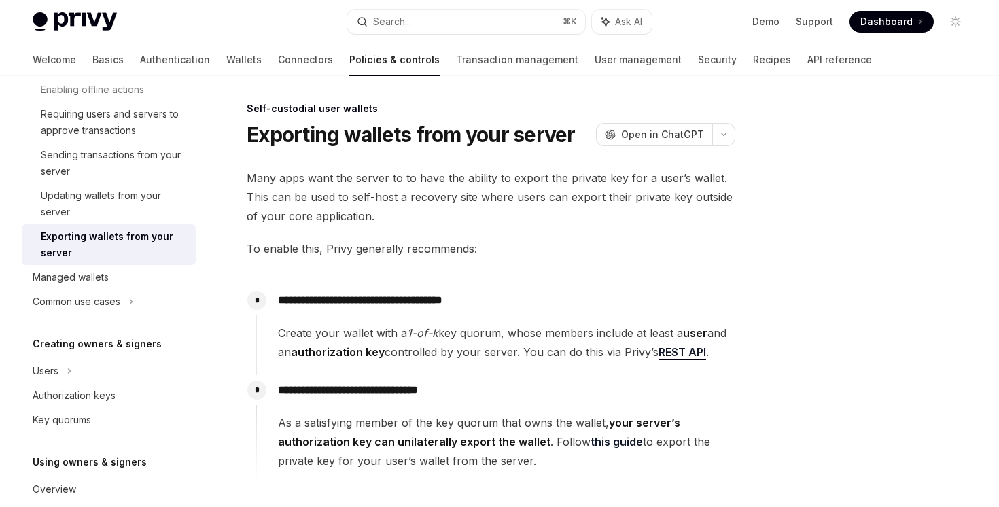
scroll to position [0, 0]
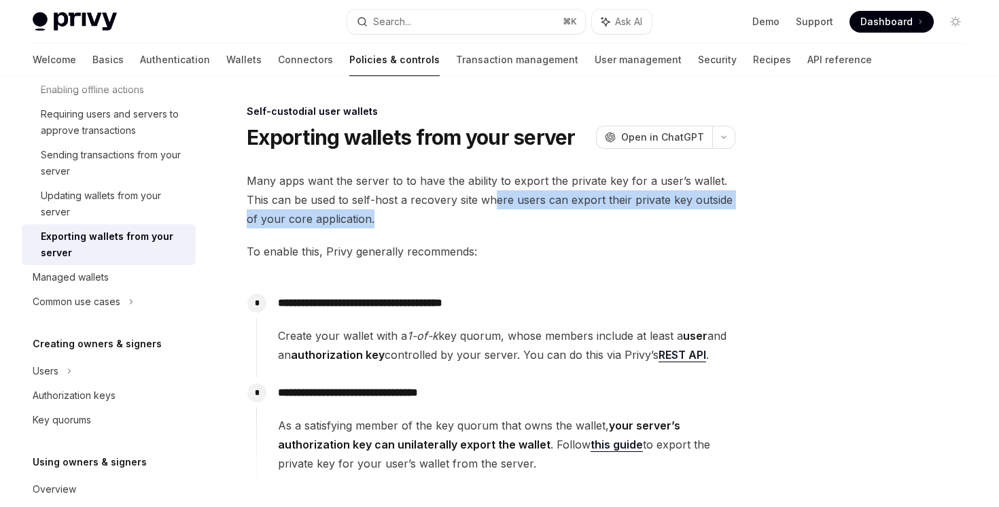
drag, startPoint x: 493, startPoint y: 196, endPoint x: 491, endPoint y: 224, distance: 27.9
click at [491, 224] on span "Many apps want the server to to have the ability to export the private key for …" at bounding box center [491, 199] width 488 height 57
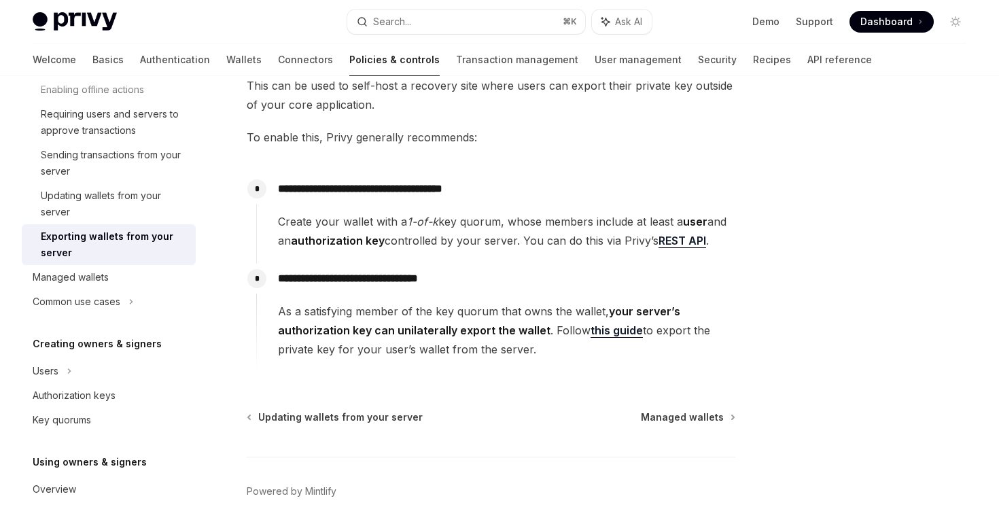
scroll to position [111, 0]
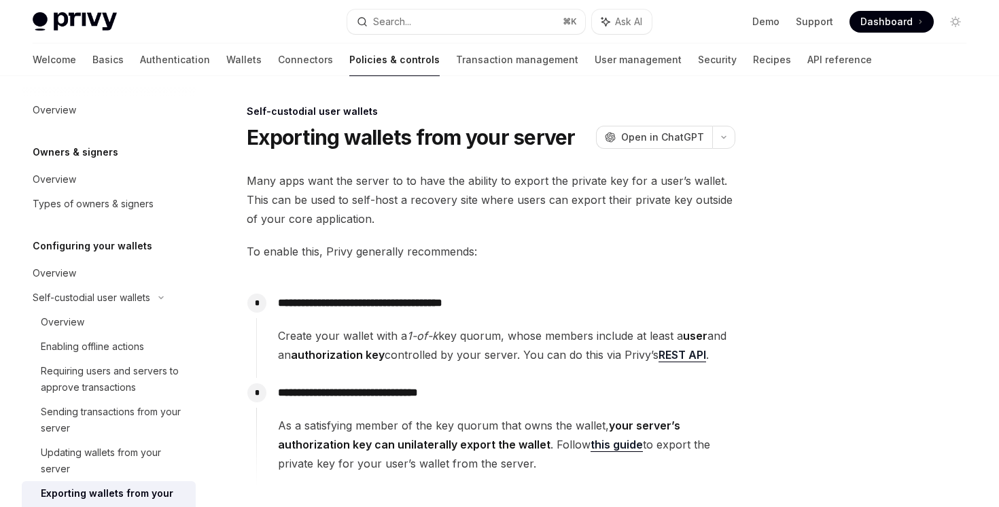
scroll to position [210, 0]
